Goal: Information Seeking & Learning: Find contact information

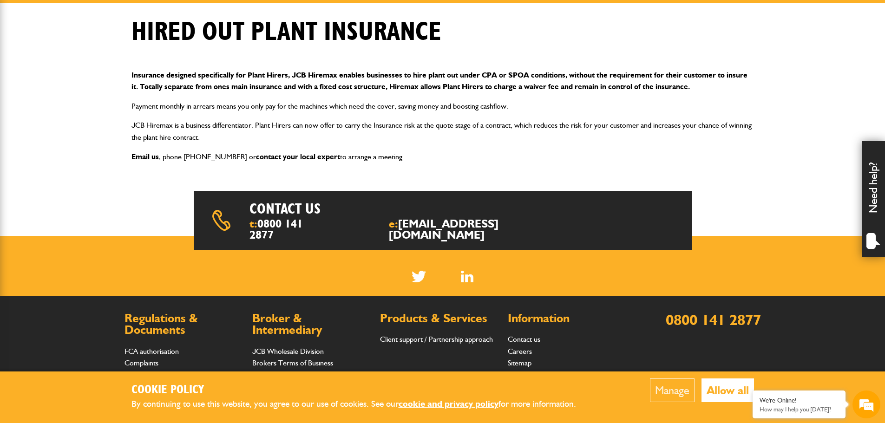
scroll to position [240, 0]
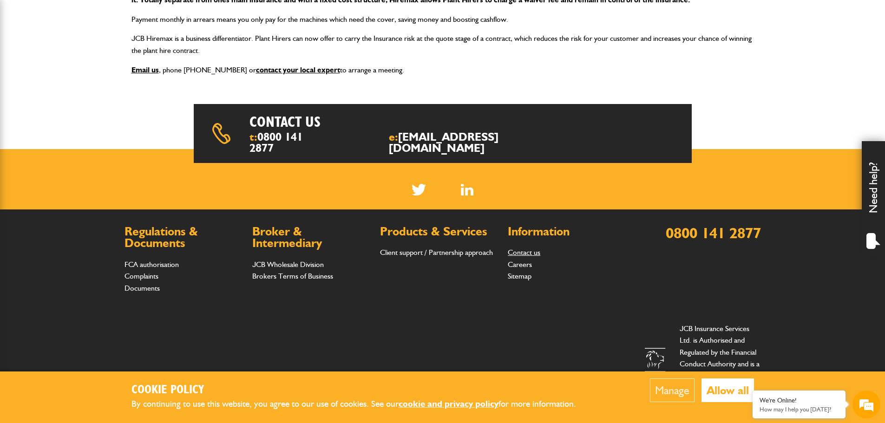
click at [517, 248] on link "Contact us" at bounding box center [524, 252] width 33 height 9
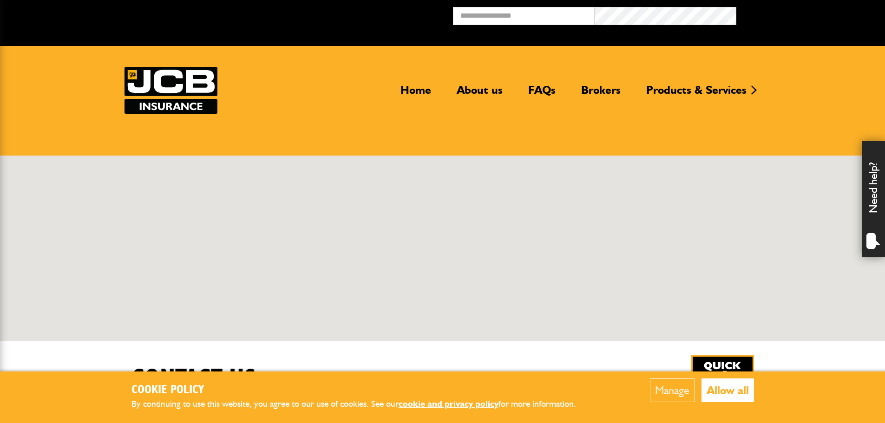
scroll to position [279, 0]
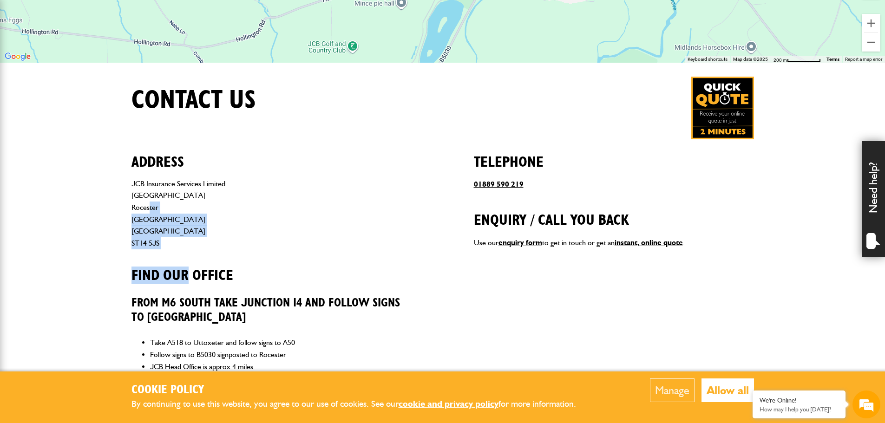
drag, startPoint x: 190, startPoint y: 251, endPoint x: 144, endPoint y: 206, distance: 63.8
click at [144, 206] on div "Address JCB Insurance Services Limited Station Road Rocester Staffordshire Engl…" at bounding box center [272, 370] width 280 height 463
drag, startPoint x: 174, startPoint y: 211, endPoint x: 178, endPoint y: 216, distance: 6.7
click at [175, 211] on address "JCB Insurance Services Limited Station Road Rocester Staffordshire England ST14…" at bounding box center [272, 214] width 280 height 72
click at [172, 240] on address "JCB Insurance Services Limited Station Road Rocester Staffordshire England ST14…" at bounding box center [272, 214] width 280 height 72
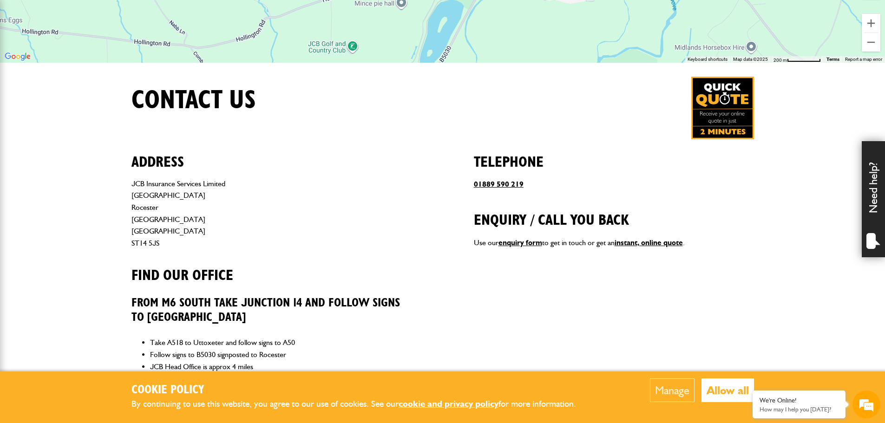
drag, startPoint x: 160, startPoint y: 244, endPoint x: 117, endPoint y: 184, distance: 73.5
click at [117, 184] on body "Cookie Policy By continuing to use this website, you agree to our use of cookie…" at bounding box center [442, 304] width 885 height 1166
copy address "JCB Insurance Services Limited Station Road Rocester Staffordshire England ST14…"
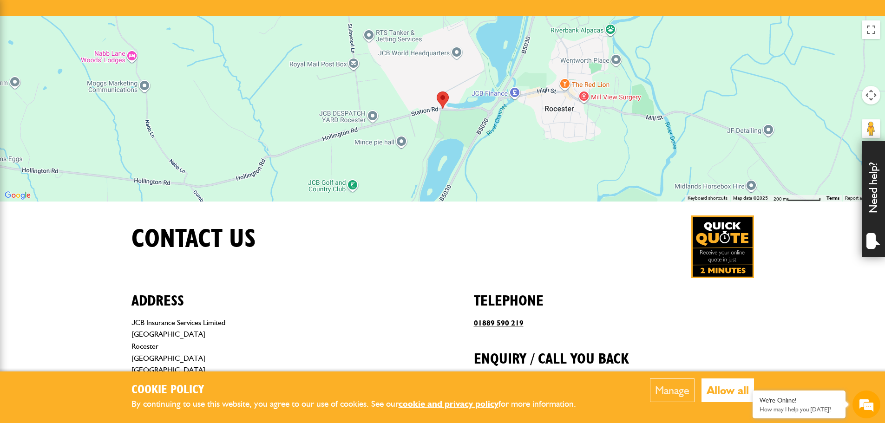
scroll to position [139, 0]
